Goal: Task Accomplishment & Management: Complete application form

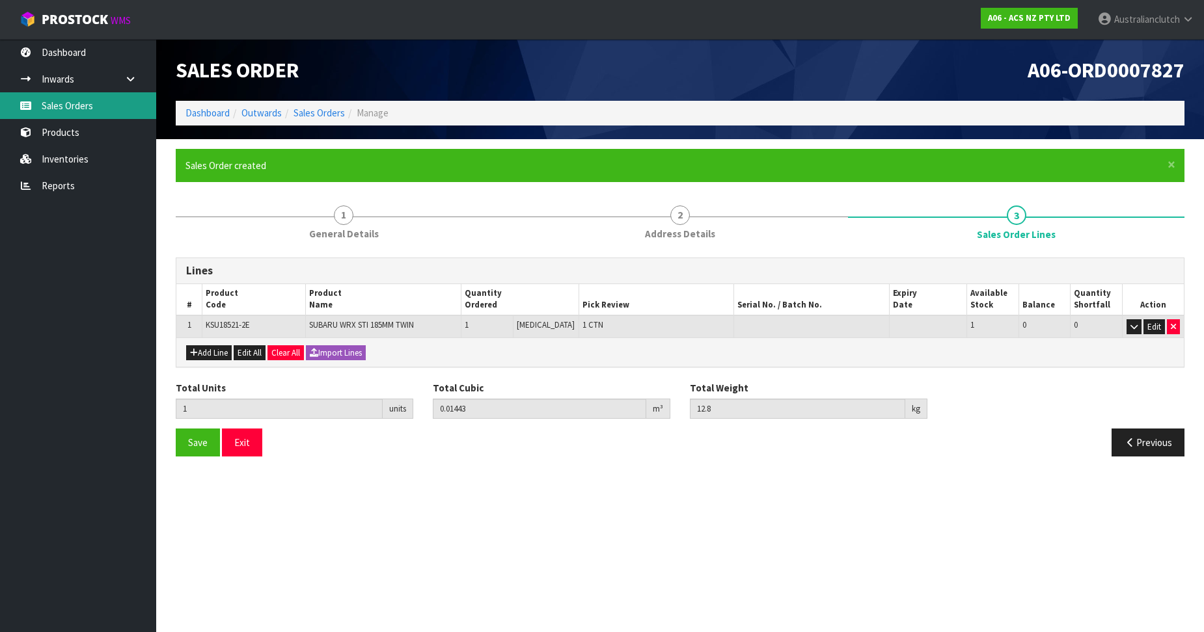
click at [57, 103] on link "Sales Orders" at bounding box center [78, 105] width 156 height 27
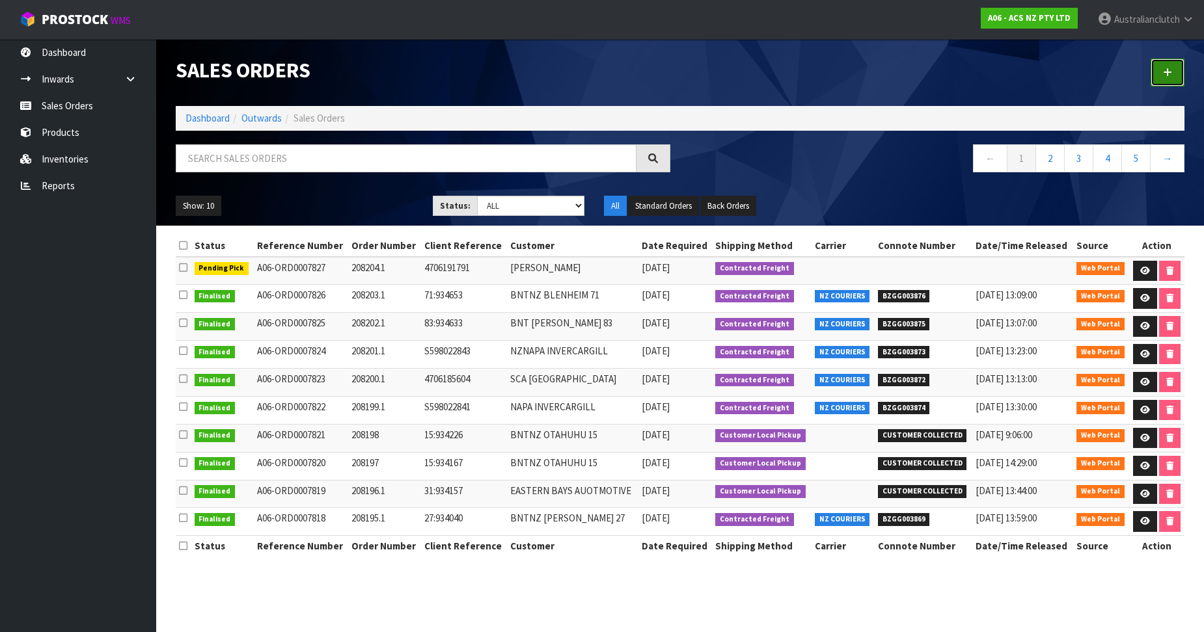
click at [1172, 66] on link at bounding box center [1167, 73] width 34 height 28
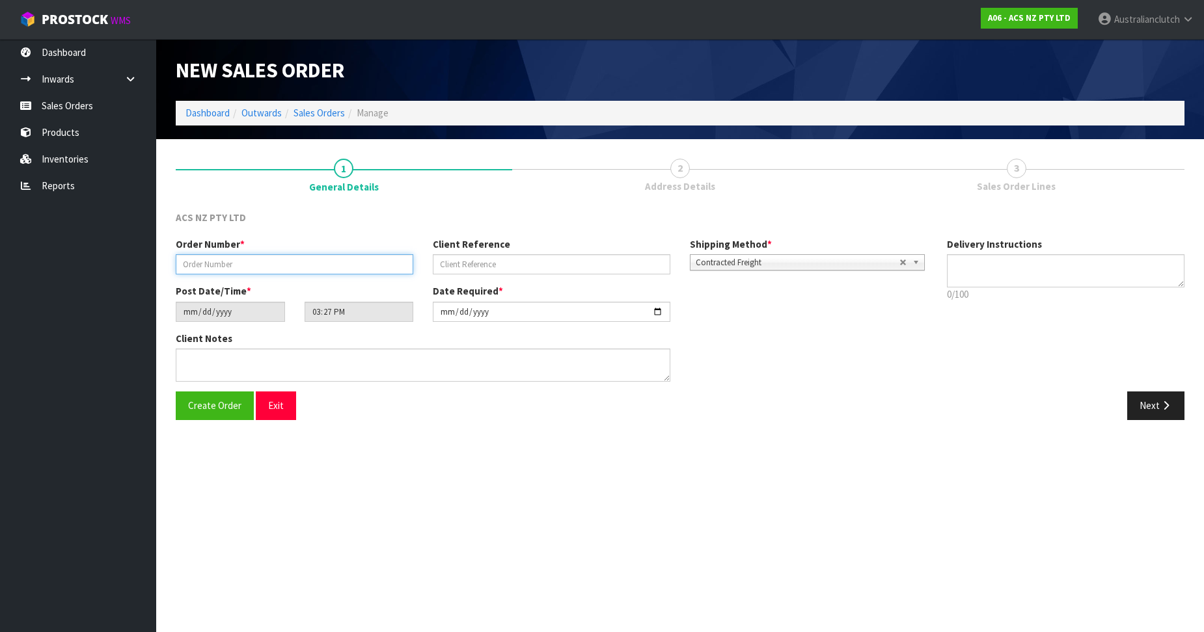
drag, startPoint x: 211, startPoint y: 264, endPoint x: 243, endPoint y: 270, distance: 32.5
click at [211, 264] on input "text" at bounding box center [294, 264] width 237 height 20
paste input "208205.1"
type input "208205.1"
click at [465, 262] on input "text" at bounding box center [551, 264] width 237 height 20
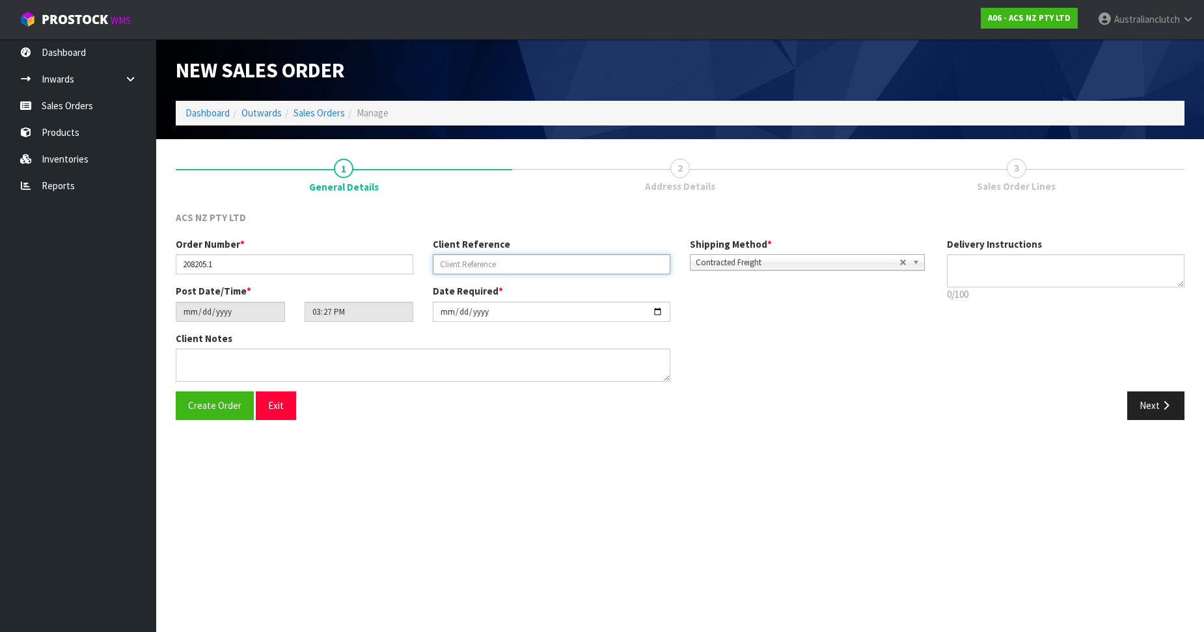
paste input "70:935172"
type input "70:935172"
click at [1048, 256] on textarea at bounding box center [1065, 270] width 237 height 33
type textarea "PLEASE SEND VIA NZC"
drag, startPoint x: 1176, startPoint y: 397, endPoint x: 1203, endPoint y: 420, distance: 36.0
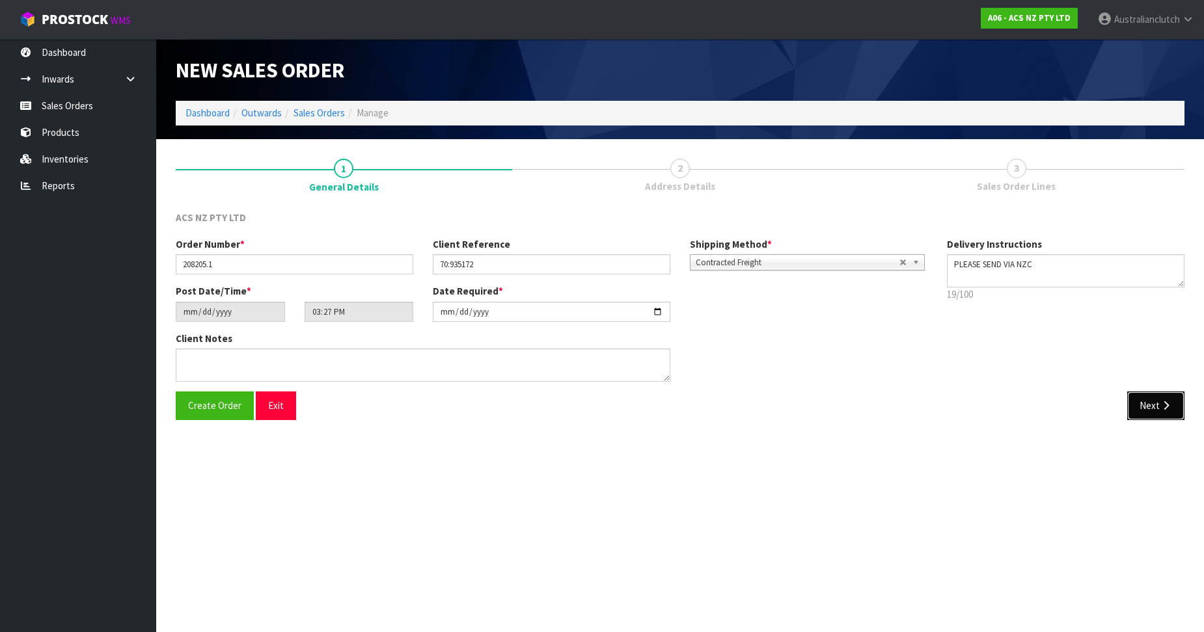
click at [1175, 397] on button "Next" at bounding box center [1155, 406] width 57 height 28
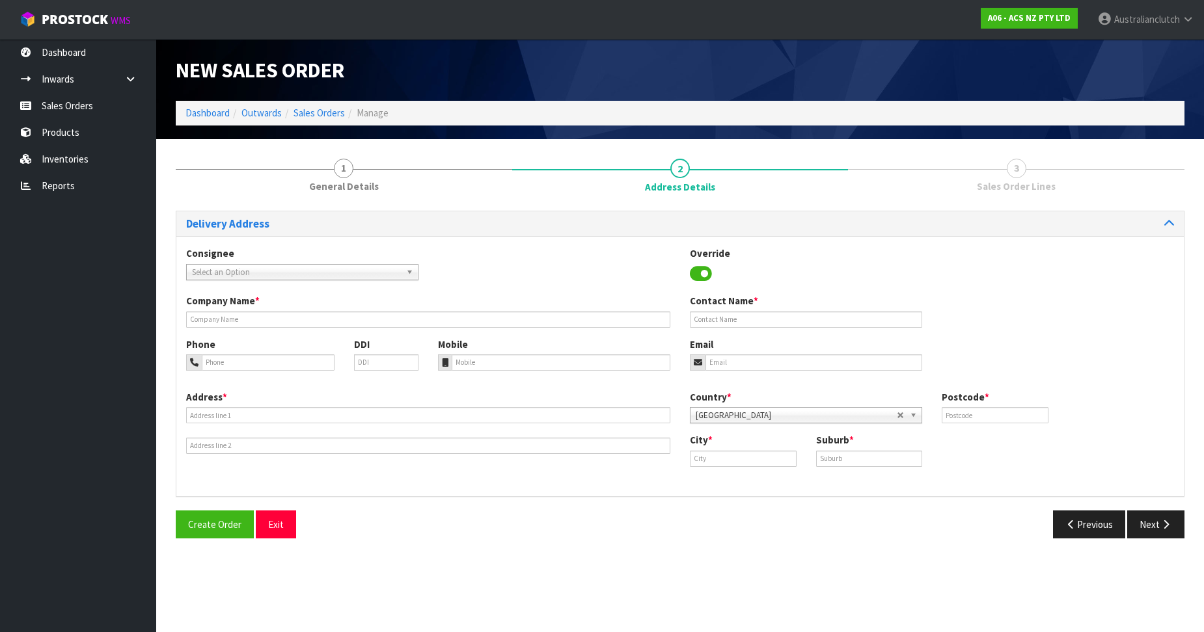
click at [189, 265] on link "Select an Option" at bounding box center [302, 272] width 232 height 16
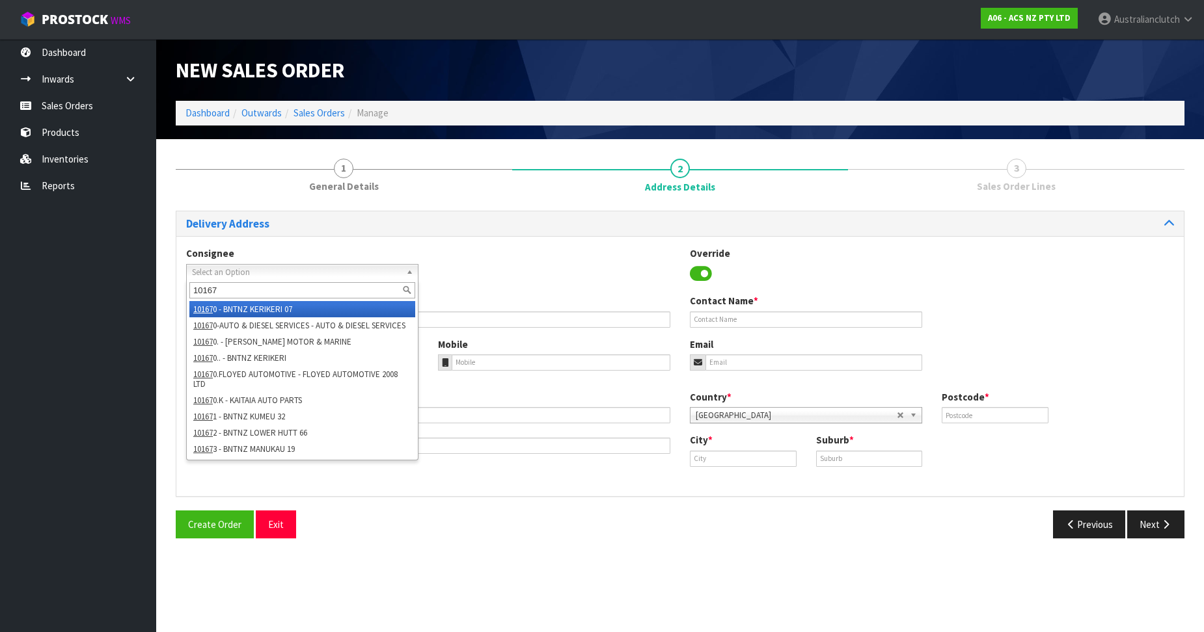
type input "101677"
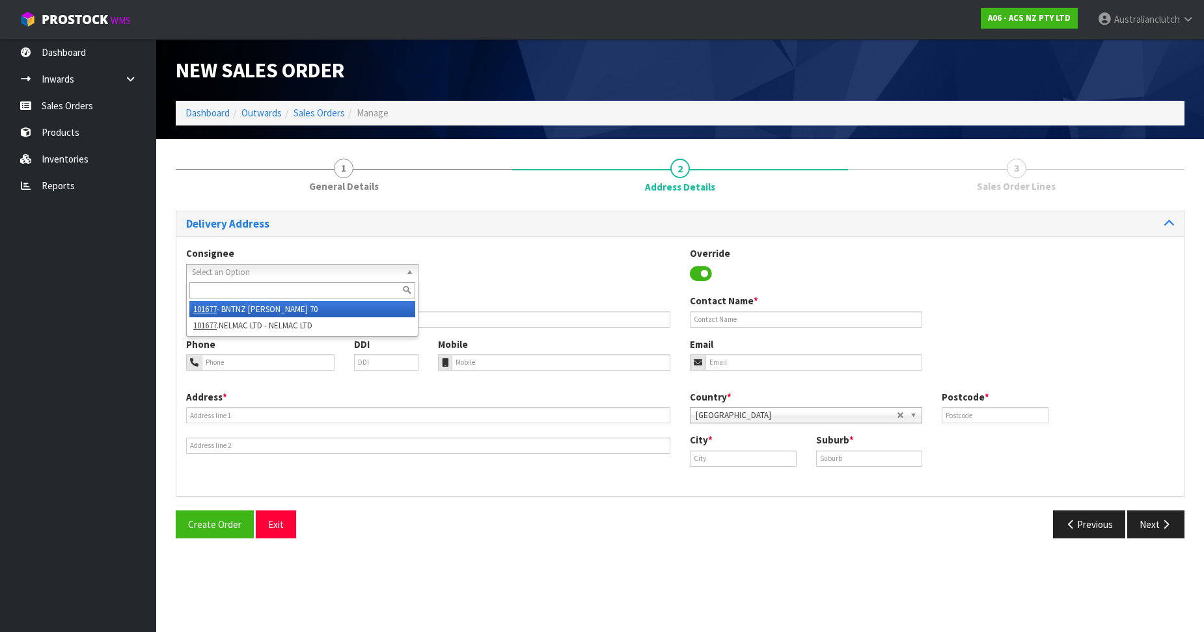
type input "BNTNZ [PERSON_NAME] 70"
type input "[STREET_ADDRESS]"
type input "7010"
type input "[PERSON_NAME]"
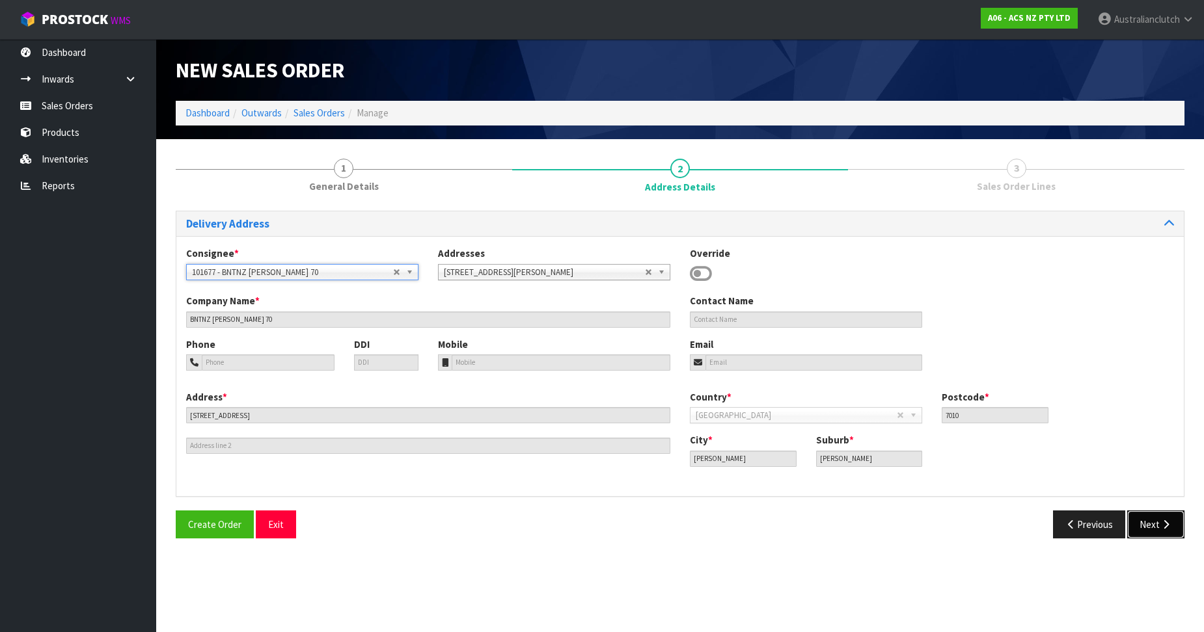
click at [1132, 524] on button "Next" at bounding box center [1155, 525] width 57 height 28
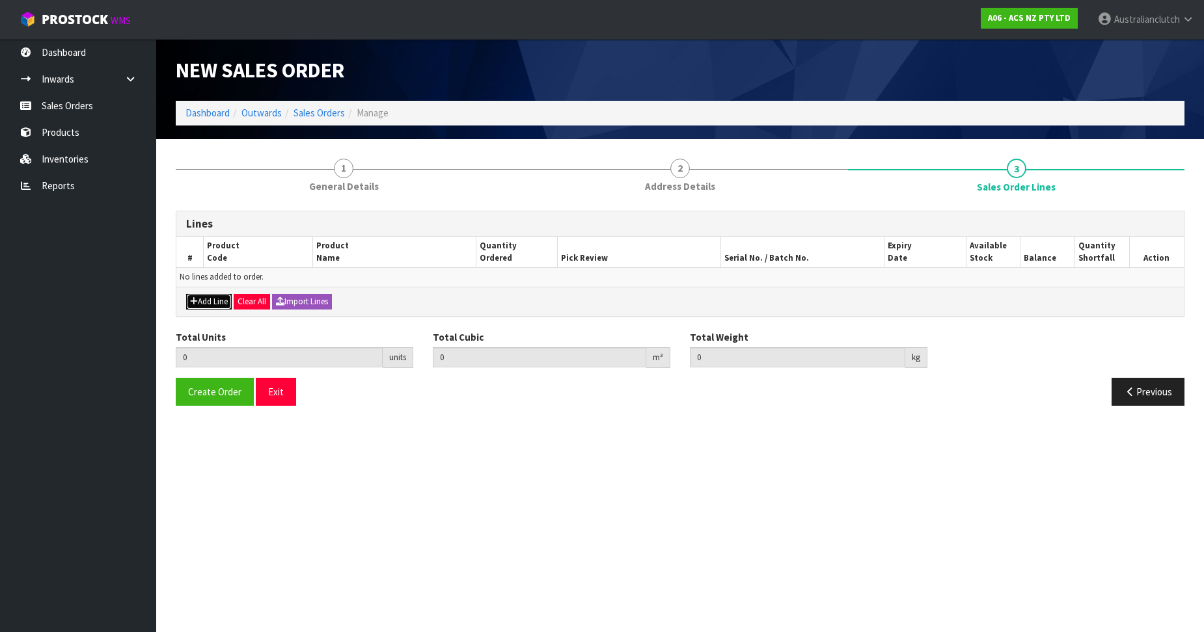
click at [210, 300] on button "Add Line" at bounding box center [209, 302] width 46 height 16
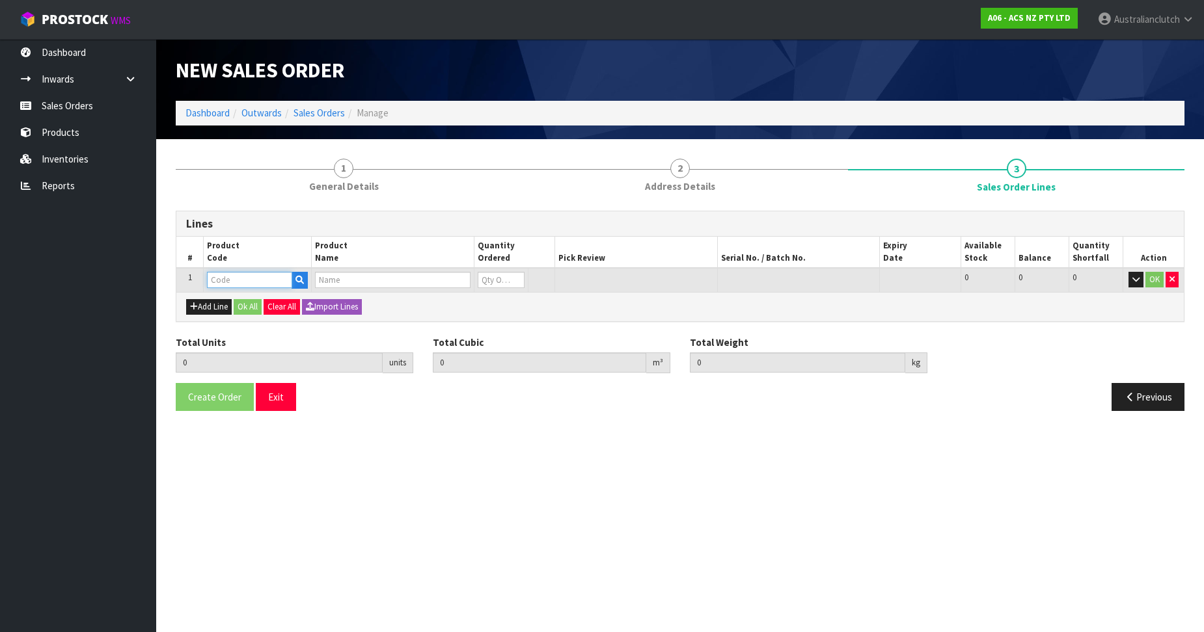
click at [244, 284] on input "text" at bounding box center [249, 280] width 85 height 16
paste input "KBU26001"
type input "KBU26001"
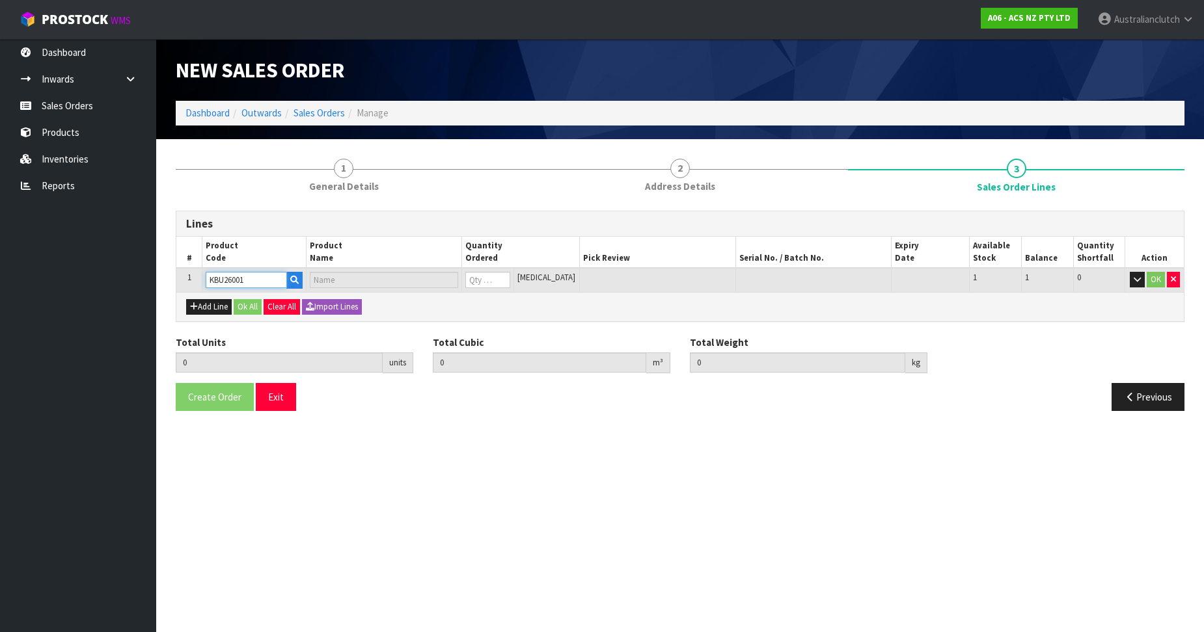
type input "0.000000"
type input "0.000"
type input "KIT STD GMH 307,327 CHEV"
type input "0"
type input "KBU26001"
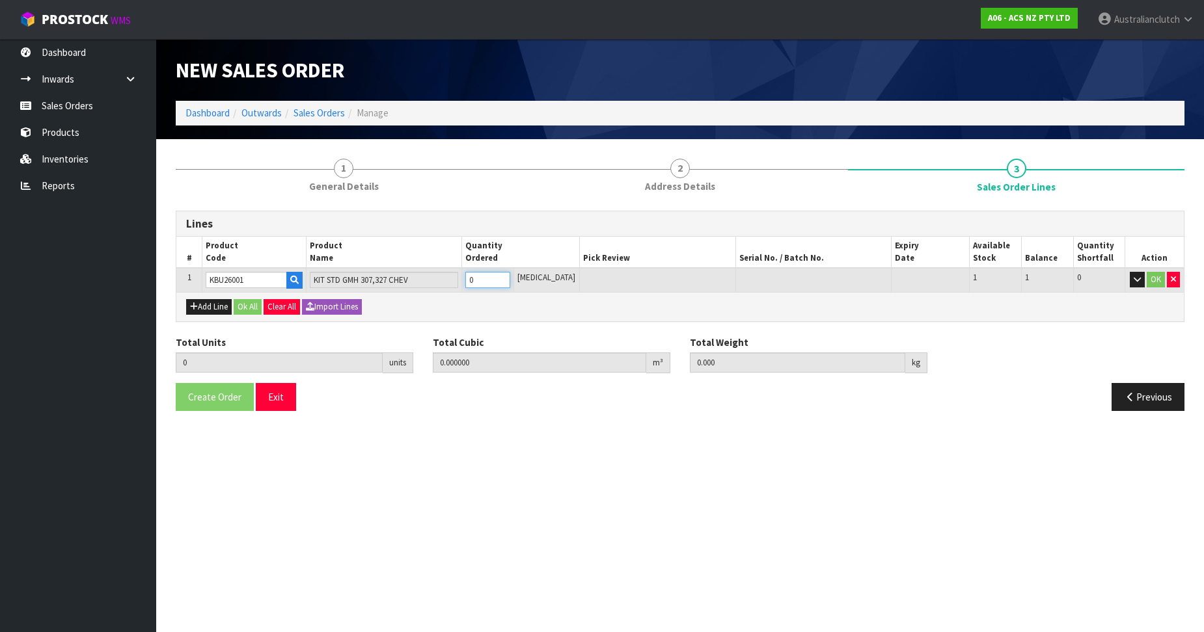
type input "1"
type input "0.01443"
type input "10.7"
type input "1"
click at [510, 277] on input "1" at bounding box center [487, 280] width 45 height 16
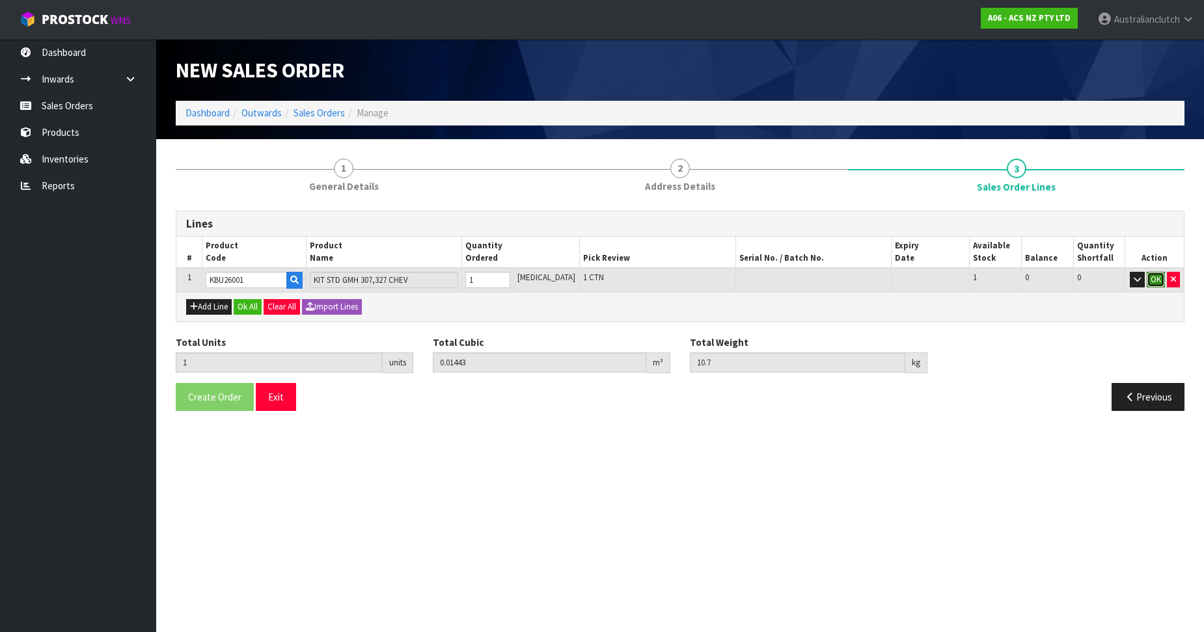
click at [1154, 280] on button "OK" at bounding box center [1155, 280] width 18 height 16
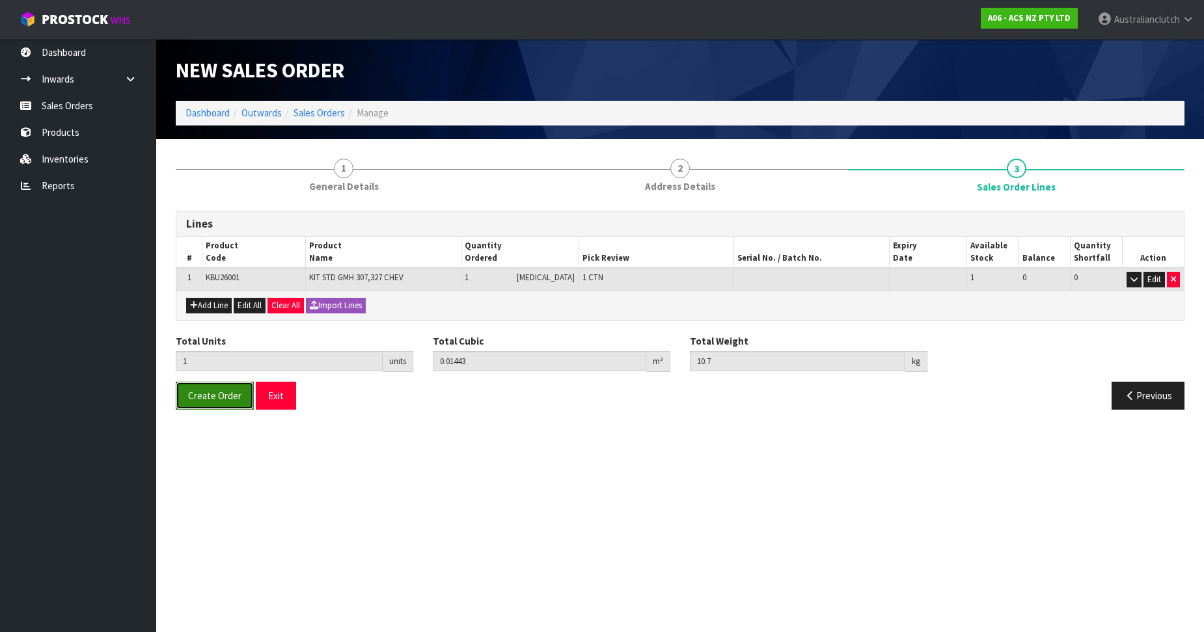
click at [178, 396] on button "Create Order" at bounding box center [215, 396] width 78 height 28
